Goal: Navigation & Orientation: Find specific page/section

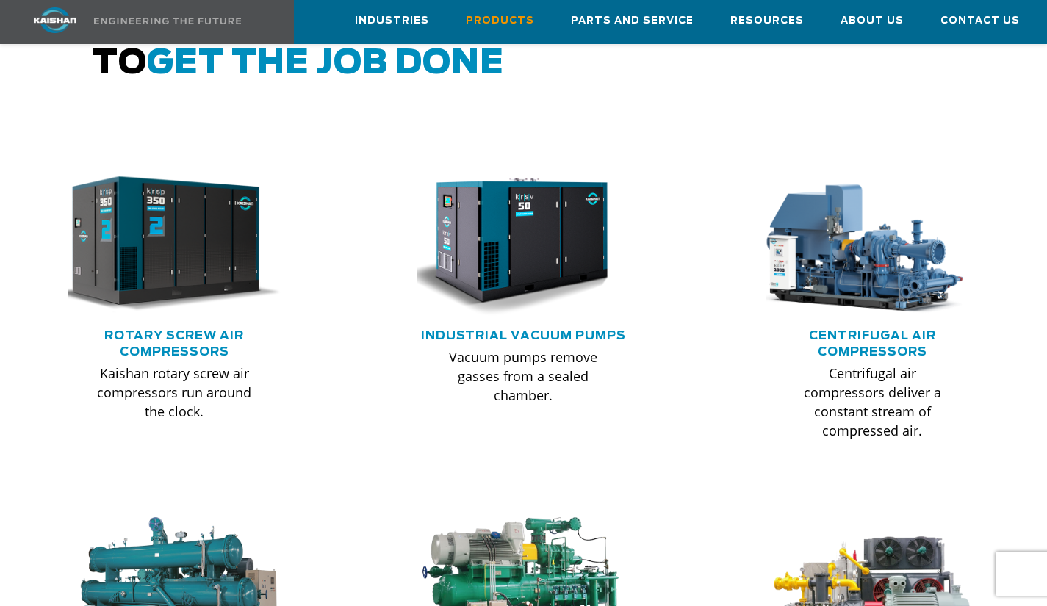
scroll to position [853, 0]
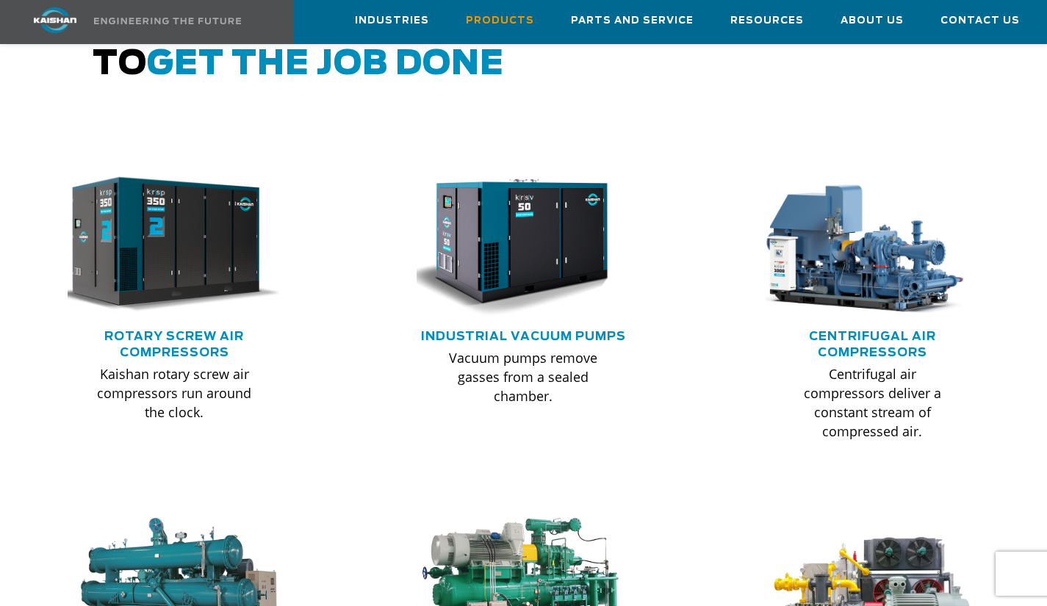
click at [176, 237] on img at bounding box center [163, 245] width 235 height 159
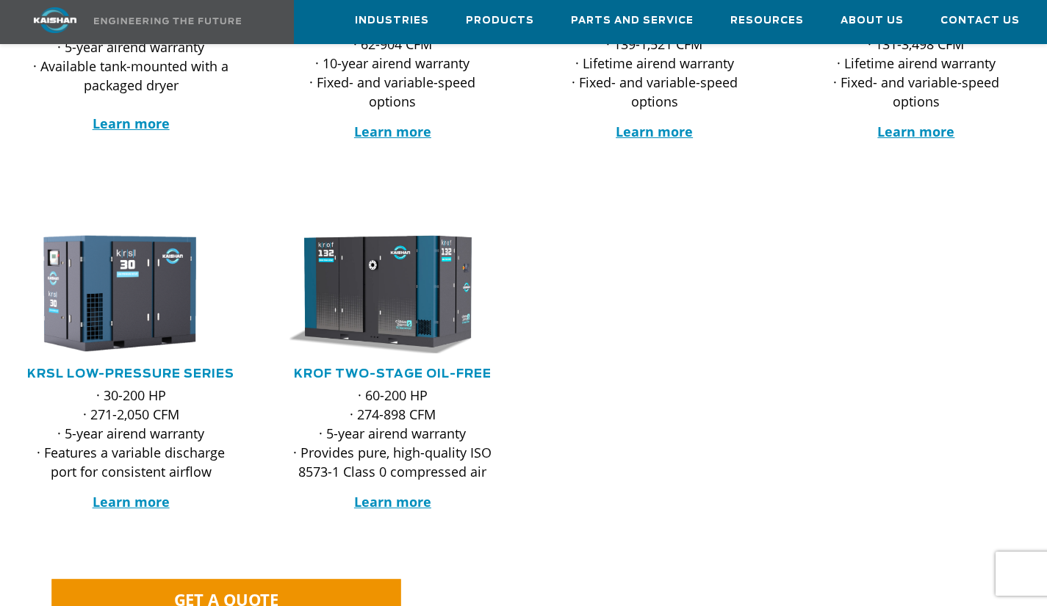
click at [528, 441] on div at bounding box center [523, 399] width 1047 height 378
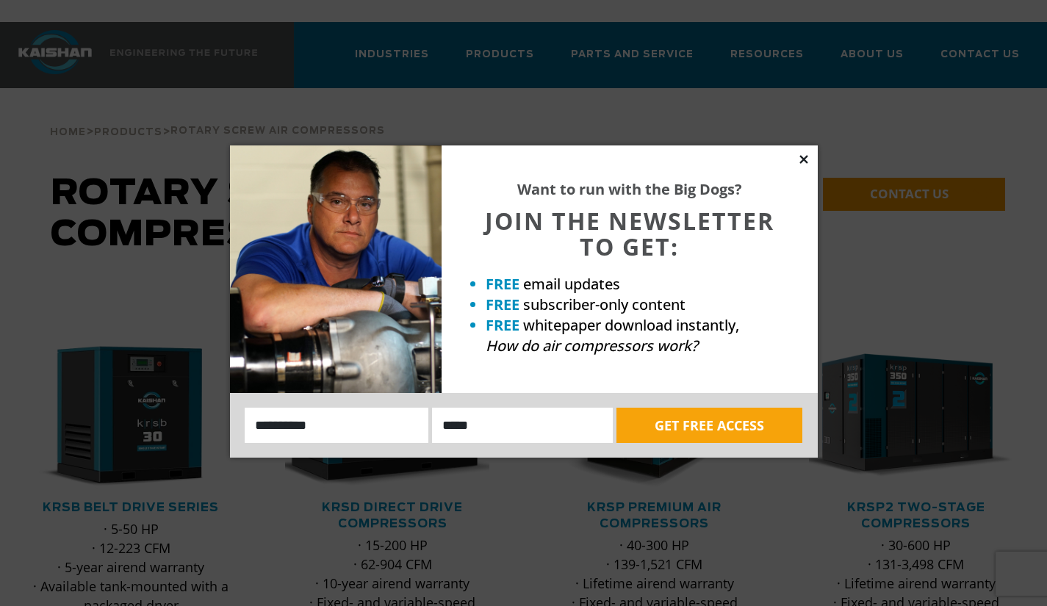
click at [800, 155] on icon at bounding box center [803, 159] width 8 height 8
